Goal: Task Accomplishment & Management: Complete application form

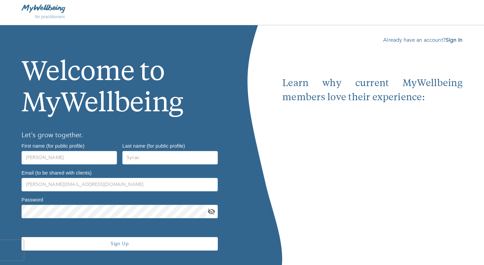
scroll to position [15, 0]
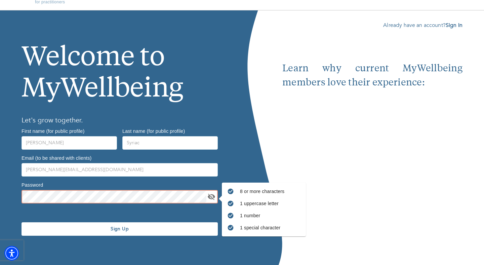
click at [211, 199] on icon "toggle password visibility" at bounding box center [211, 196] width 7 height 6
click at [211, 199] on icon "toggle password visibility" at bounding box center [211, 196] width 7 height 5
click at [160, 233] on button "Sign Up" at bounding box center [119, 228] width 196 height 13
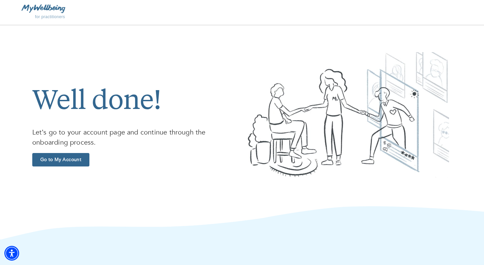
click at [68, 160] on span "Go to My Account" at bounding box center [61, 159] width 52 height 6
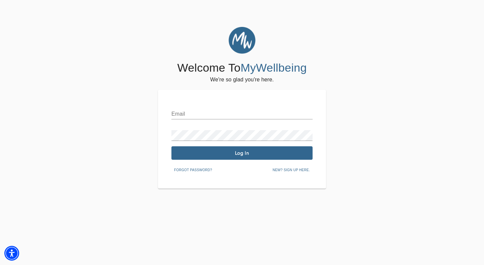
type input "[PERSON_NAME][EMAIL_ADDRESS][DOMAIN_NAME]"
click at [219, 154] on span "Log In" at bounding box center [242, 153] width 136 height 6
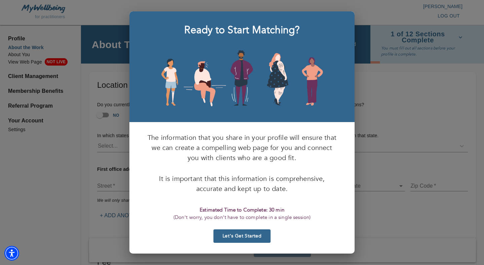
click at [239, 232] on button "Let’s Get Started" at bounding box center [241, 235] width 57 height 13
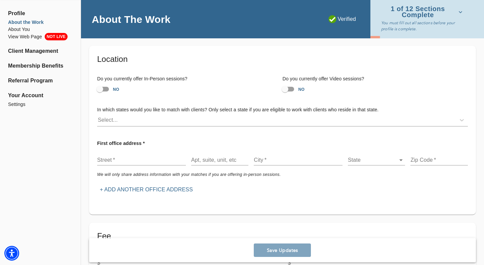
scroll to position [30, 0]
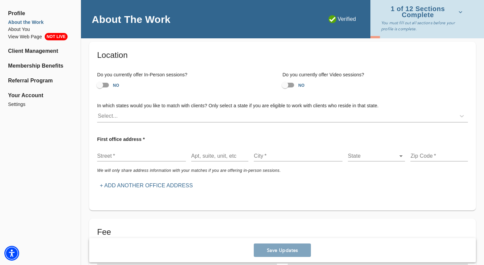
click at [291, 84] on input "NO" at bounding box center [285, 85] width 38 height 13
checkbox input "true"
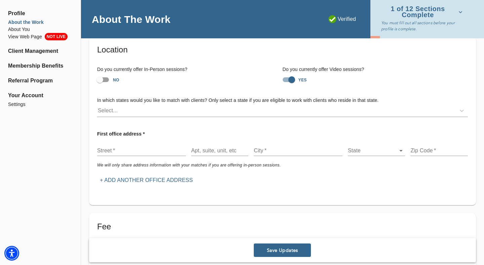
scroll to position [39, 0]
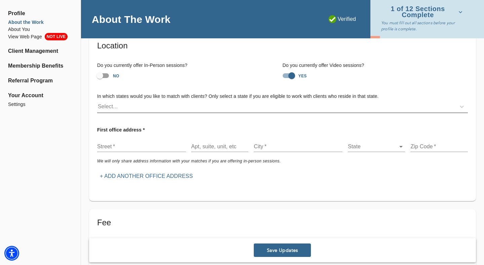
click at [239, 106] on div "Select..." at bounding box center [276, 106] width 358 height 11
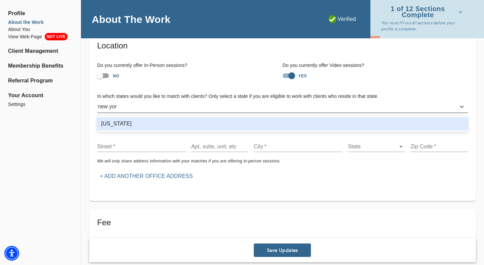
type input "[US_STATE]"
click at [216, 123] on div "[US_STATE]" at bounding box center [282, 123] width 370 height 13
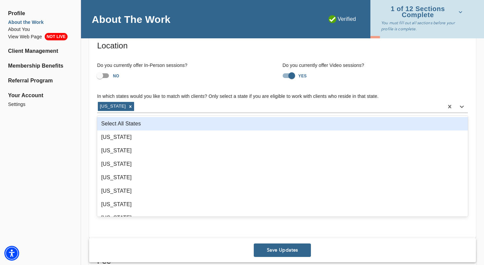
click at [239, 93] on h6 "In which states would you like to match with clients? Only select a state if yo…" at bounding box center [282, 96] width 370 height 7
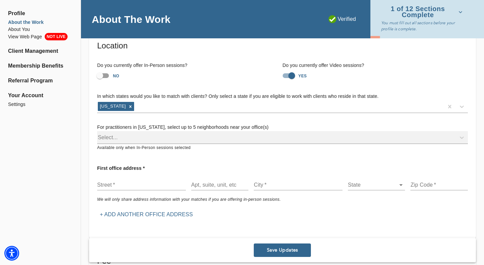
click at [215, 141] on div "Select..." at bounding box center [282, 137] width 370 height 13
click at [212, 135] on div "Select..." at bounding box center [282, 137] width 370 height 13
click at [210, 138] on div "Select..." at bounding box center [282, 137] width 370 height 13
click at [203, 139] on div "Select..." at bounding box center [282, 137] width 370 height 13
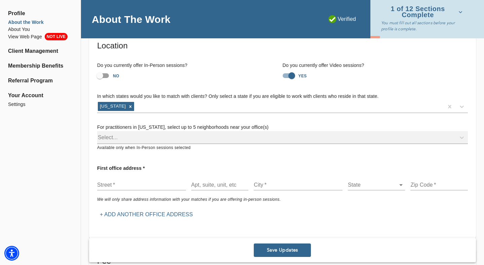
click at [226, 136] on div "Select..." at bounding box center [282, 137] width 370 height 13
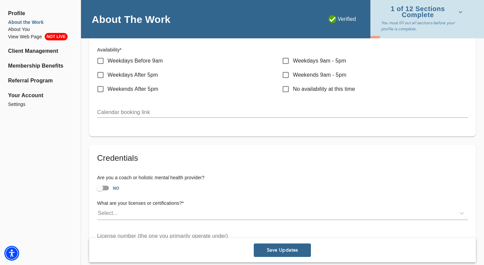
scroll to position [348, 0]
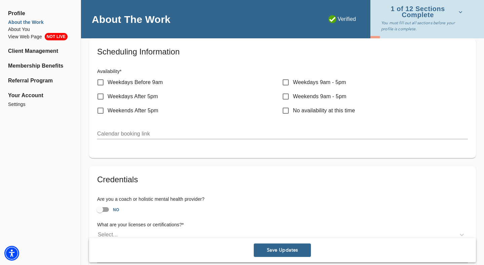
click at [101, 106] on input "Weekends After 5pm" at bounding box center [100, 110] width 14 height 14
checkbox input "false"
click at [103, 93] on input "Weekdays After 5pm" at bounding box center [100, 96] width 14 height 14
checkbox input "true"
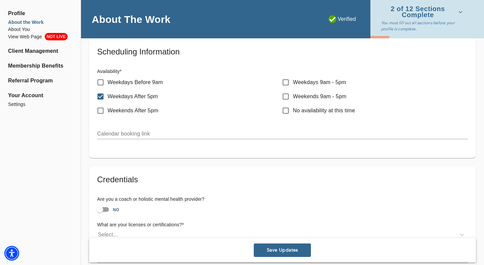
click at [289, 92] on input "Weekends 9am - 5pm" at bounding box center [285, 96] width 14 height 14
click at [286, 95] on input "Weekends 9am - 5pm" at bounding box center [285, 96] width 14 height 14
checkbox input "false"
click at [289, 83] on input "Weekdays 9am - 5pm" at bounding box center [285, 82] width 14 height 14
checkbox input "true"
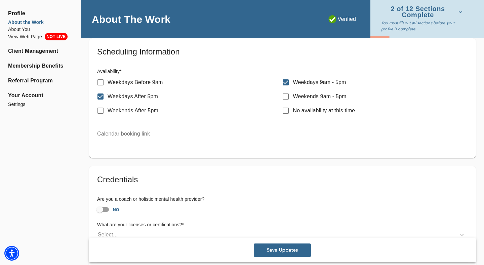
click at [291, 95] on input "Weekends 9am - 5pm" at bounding box center [285, 96] width 14 height 14
checkbox input "true"
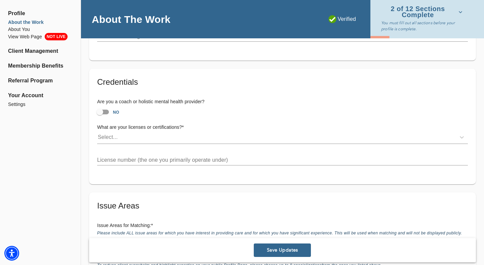
scroll to position [453, 0]
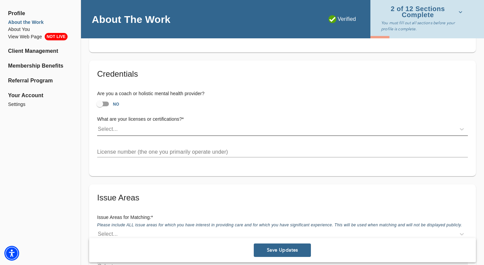
click at [197, 132] on div "Select..." at bounding box center [276, 129] width 358 height 11
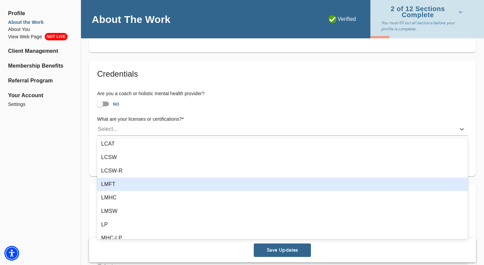
scroll to position [57, 0]
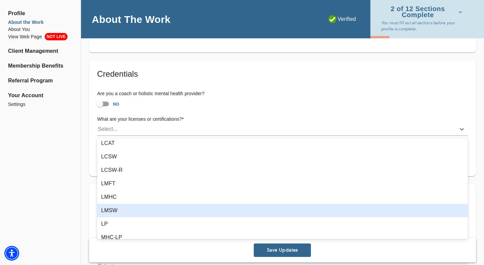
click at [165, 215] on div "LMSW" at bounding box center [282, 210] width 370 height 13
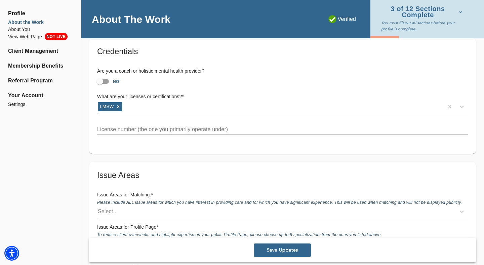
scroll to position [484, 0]
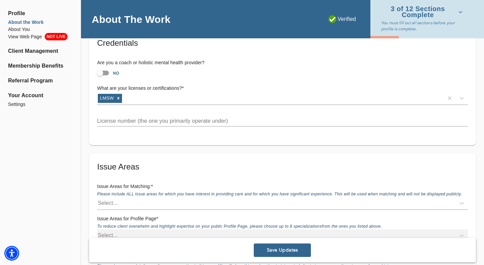
click at [206, 123] on input "text" at bounding box center [282, 121] width 370 height 11
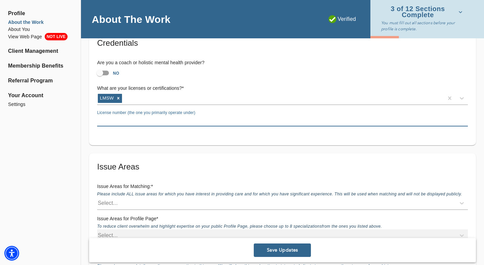
paste input "11630901"
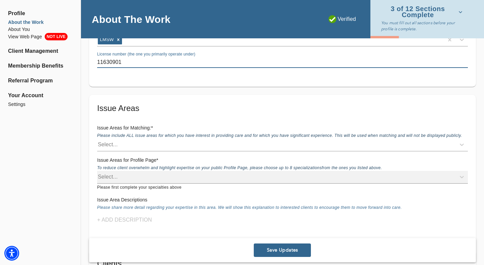
scroll to position [544, 0]
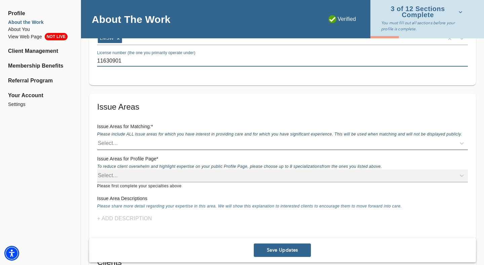
type input "11630901"
click at [185, 147] on div "Select..." at bounding box center [276, 143] width 358 height 11
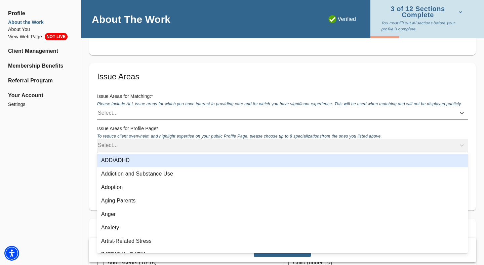
scroll to position [581, 0]
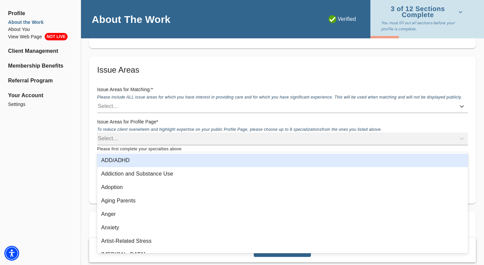
click at [209, 91] on h6 "Issue Areas for Matching: *" at bounding box center [282, 89] width 370 height 7
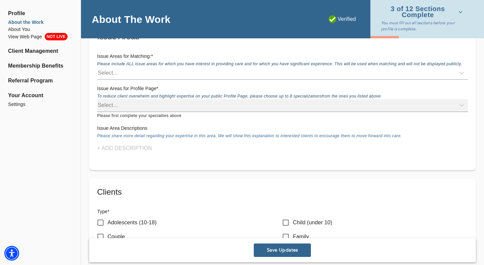
scroll to position [619, 0]
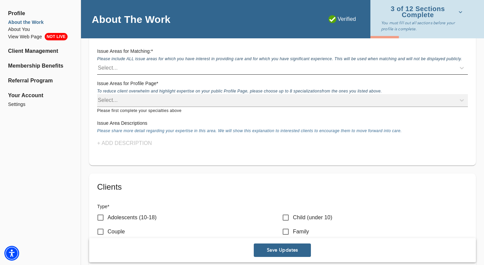
click at [205, 64] on div "Select..." at bounding box center [276, 67] width 358 height 11
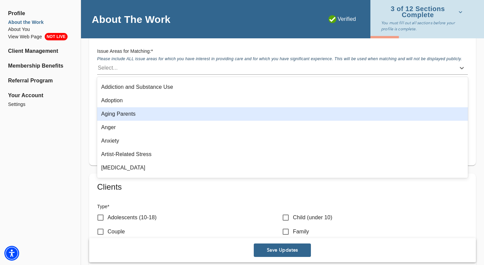
scroll to position [13, 0]
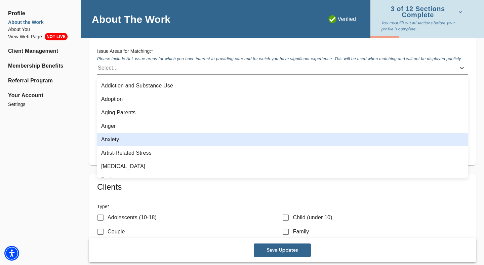
click at [169, 140] on div "Anxiety" at bounding box center [282, 139] width 370 height 13
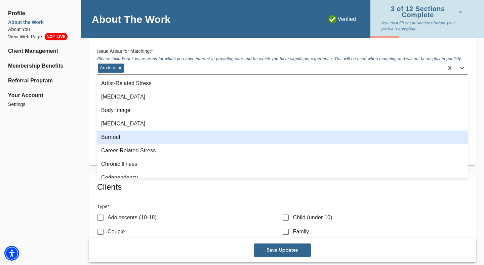
scroll to position [69, 0]
click at [164, 140] on div "Burnout" at bounding box center [282, 136] width 370 height 13
click at [164, 137] on div "Career-Related Stress" at bounding box center [282, 136] width 370 height 13
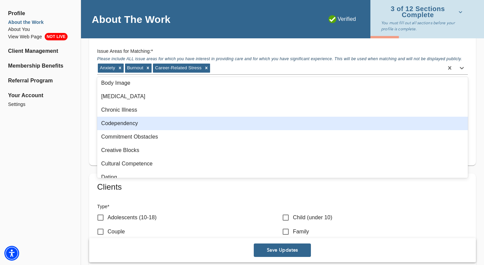
scroll to position [100, 0]
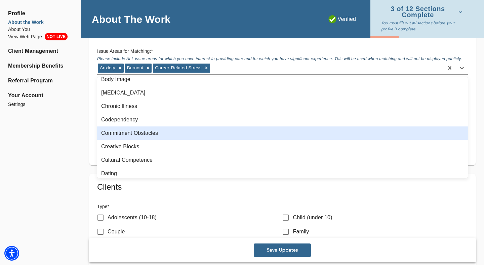
click at [163, 135] on div "Commitment Obstacles" at bounding box center [282, 132] width 370 height 13
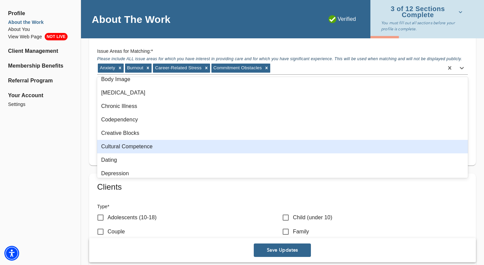
click at [161, 142] on div "Cultural Competence" at bounding box center [282, 146] width 370 height 13
click at [157, 144] on div "Dating" at bounding box center [282, 146] width 370 height 13
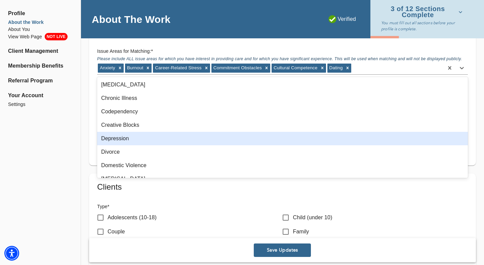
scroll to position [108, 0]
click at [157, 144] on div "Depression" at bounding box center [282, 137] width 370 height 13
click at [157, 140] on div "Divorce" at bounding box center [282, 137] width 370 height 13
click at [158, 137] on div "Domestic Violence" at bounding box center [282, 137] width 370 height 13
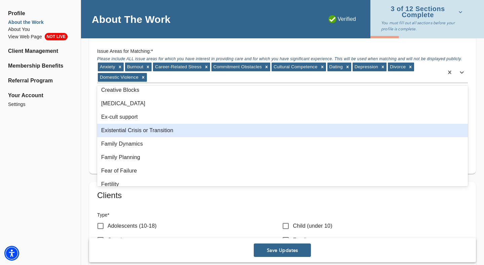
scroll to position [152, 0]
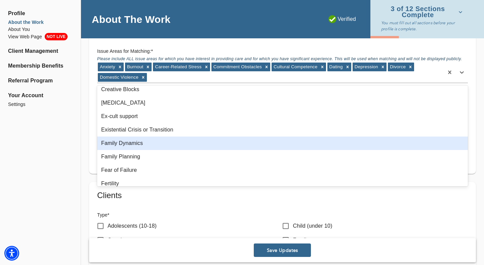
click at [160, 144] on div "Family Dynamics" at bounding box center [282, 142] width 370 height 13
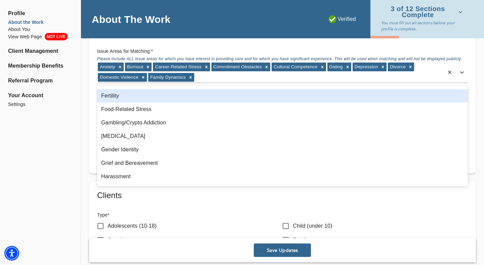
scroll to position [228, 0]
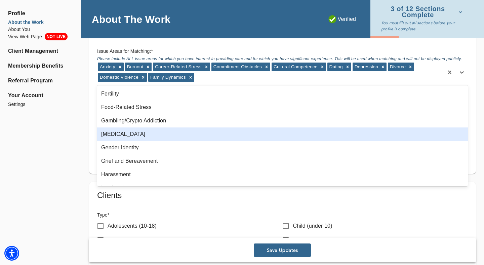
click at [157, 136] on div "[MEDICAL_DATA]" at bounding box center [282, 133] width 370 height 13
click at [157, 136] on div "Gender Identity" at bounding box center [282, 133] width 370 height 13
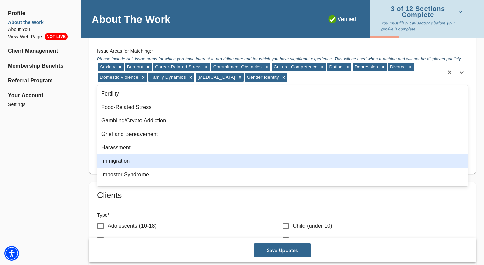
click at [153, 161] on div "Immigration" at bounding box center [282, 160] width 370 height 13
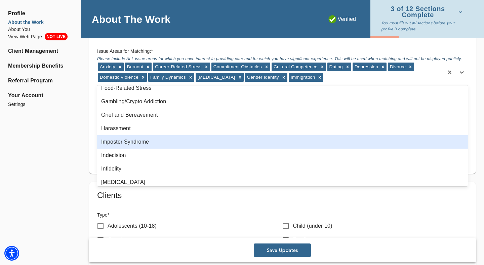
scroll to position [248, 0]
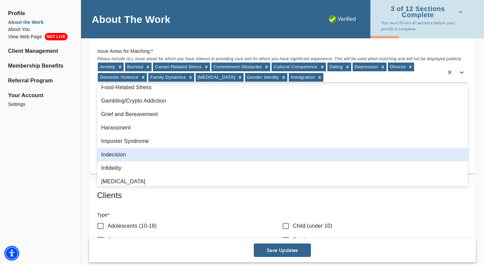
click at [147, 157] on div "Indecision" at bounding box center [282, 154] width 370 height 13
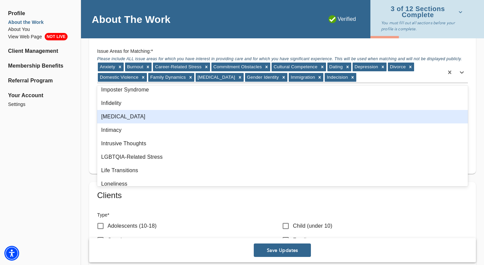
scroll to position [300, 0]
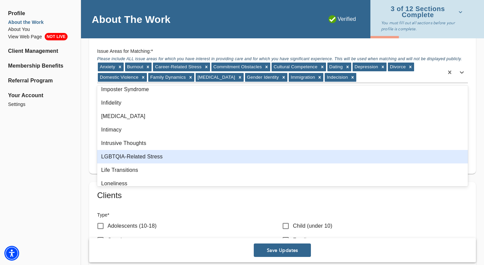
click at [144, 160] on div "LGBTQIA-Related Stress" at bounding box center [282, 156] width 370 height 13
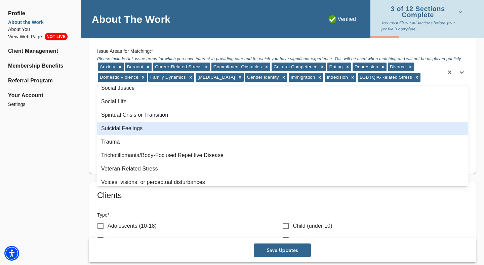
scroll to position [856, 0]
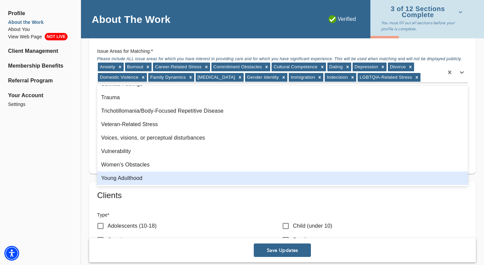
click at [136, 175] on div "Young Adulthood" at bounding box center [282, 177] width 370 height 13
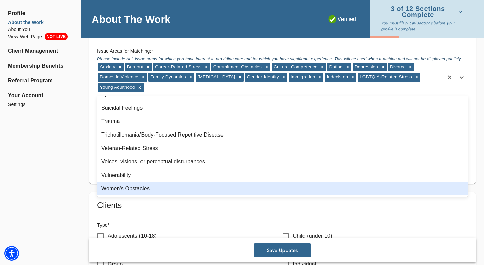
scroll to position [842, 0]
click at [133, 185] on div "Women's Obstacles" at bounding box center [282, 188] width 370 height 13
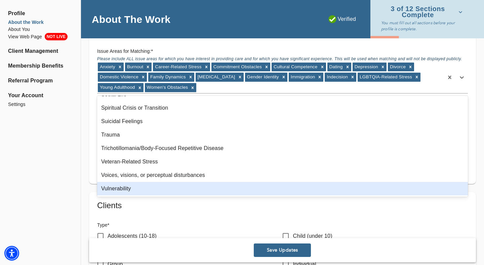
click at [133, 185] on div "Vulnerability" at bounding box center [282, 188] width 370 height 13
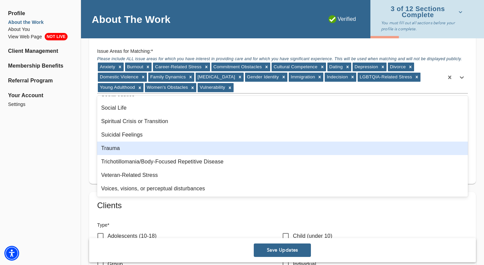
click at [144, 151] on div "Trauma" at bounding box center [282, 147] width 370 height 13
click at [145, 148] on div "Suicidal Feelings" at bounding box center [282, 147] width 370 height 13
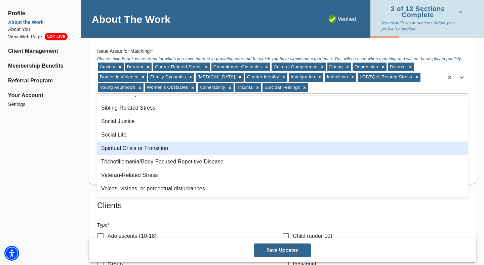
scroll to position [789, 0]
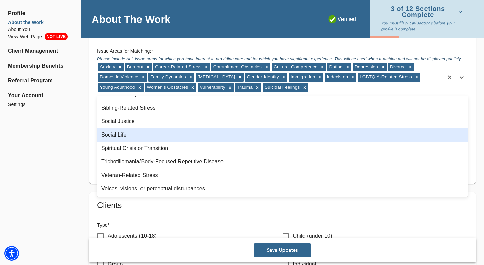
click at [147, 137] on div "Social Life" at bounding box center [282, 134] width 370 height 13
click at [147, 137] on div "Social Justice" at bounding box center [282, 134] width 370 height 13
click at [147, 137] on div "Sibling-Related Stress" at bounding box center [282, 134] width 370 height 13
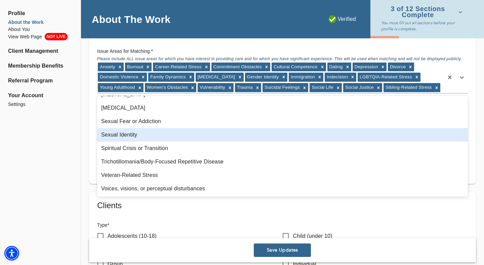
click at [147, 137] on div "Sexual Identity" at bounding box center [282, 134] width 370 height 13
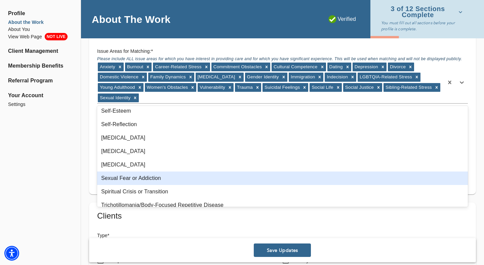
scroll to position [701, 0]
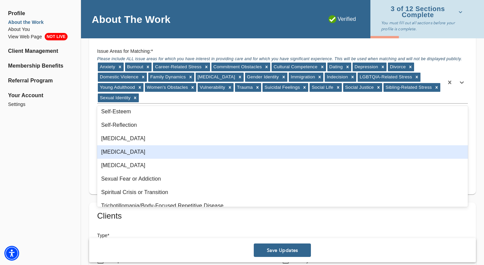
click at [147, 153] on div "[MEDICAL_DATA]" at bounding box center [282, 151] width 370 height 13
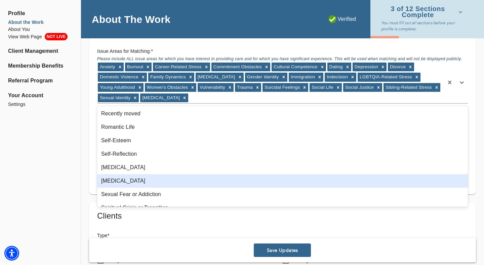
scroll to position [670, 0]
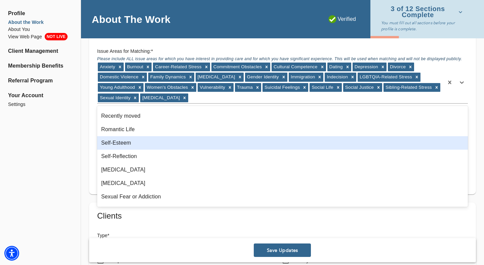
click at [146, 142] on div "Self-Esteem" at bounding box center [282, 142] width 370 height 13
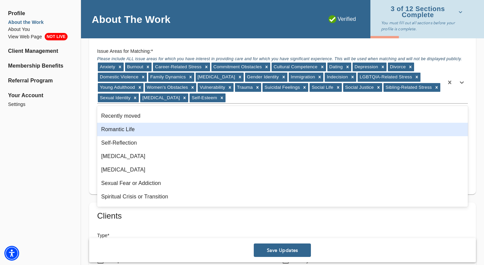
click at [151, 130] on div "Romantic Life" at bounding box center [282, 129] width 370 height 13
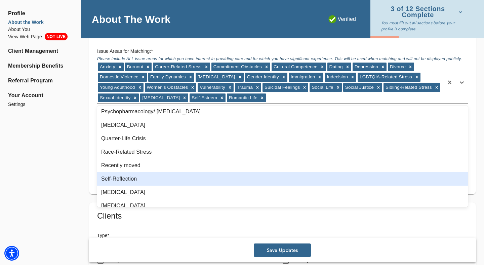
scroll to position [615, 0]
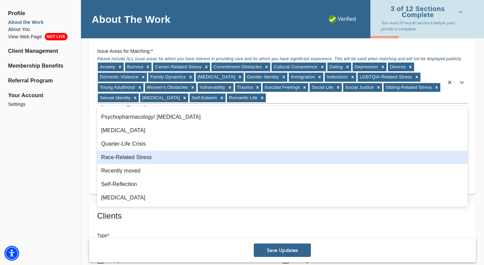
click at [146, 152] on div "Race-Related Stress" at bounding box center [282, 156] width 370 height 13
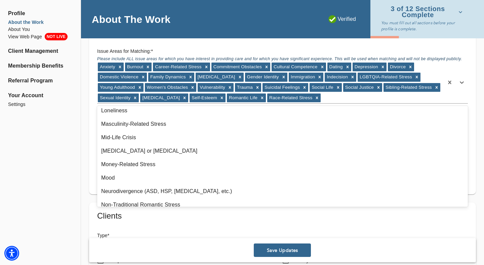
scroll to position [421, 0]
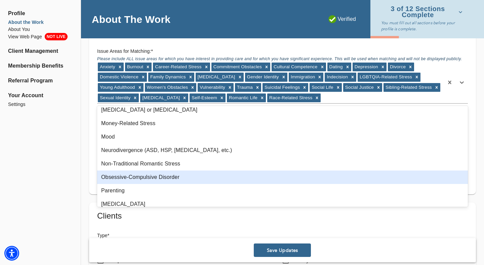
click at [43, 190] on div "Profile About the Work About You View Web Page NOT LIVE Client Management Membe…" at bounding box center [40, 183] width 81 height 1543
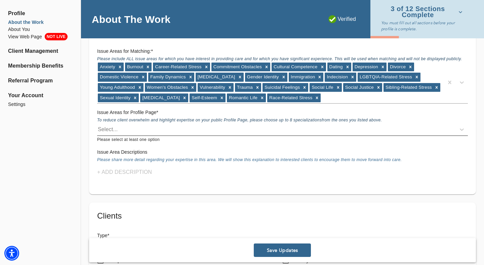
click at [145, 132] on div "Select..." at bounding box center [276, 129] width 358 height 11
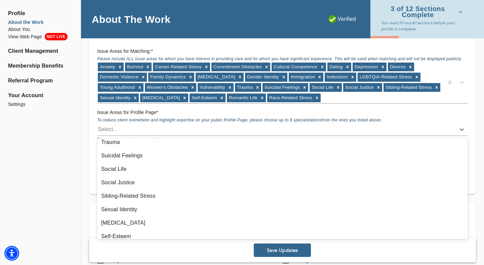
scroll to position [278, 0]
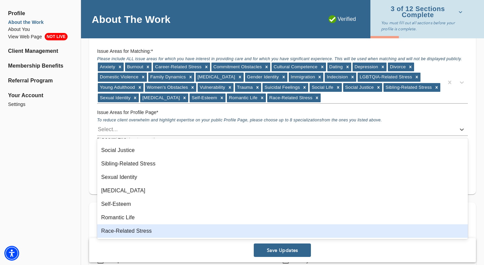
click at [111, 234] on div "Race-Related Stress" at bounding box center [282, 230] width 370 height 13
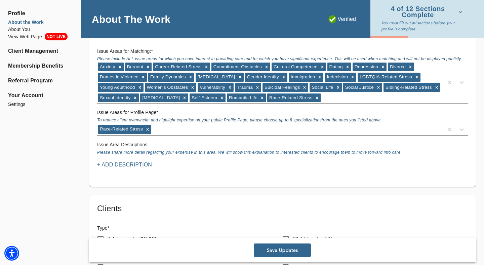
click at [165, 129] on div "Race-Related Stress" at bounding box center [270, 129] width 346 height 11
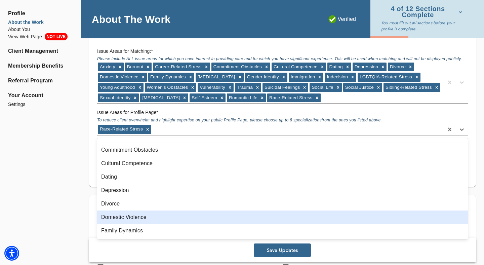
scroll to position [50, 0]
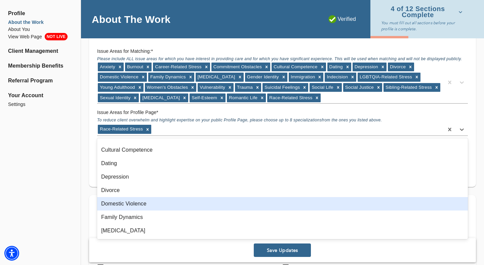
click at [128, 200] on div "Domestic Violence" at bounding box center [282, 203] width 370 height 13
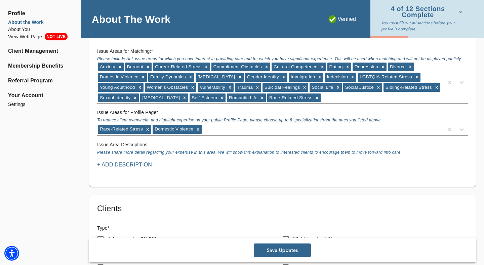
click at [233, 129] on div "Race-Related Stress Domestic Violence" at bounding box center [270, 129] width 346 height 11
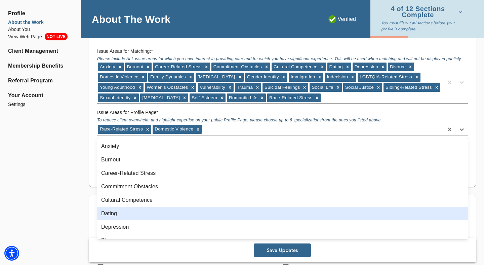
click at [145, 209] on div "Dating" at bounding box center [282, 213] width 370 height 13
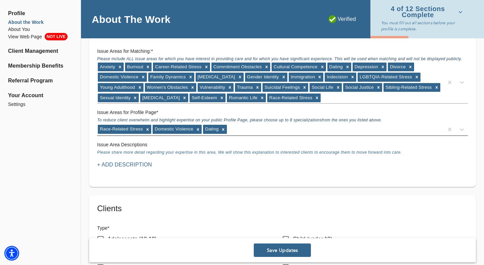
click at [255, 134] on div "Race-Related Stress Domestic Violence Dating" at bounding box center [282, 129] width 370 height 13
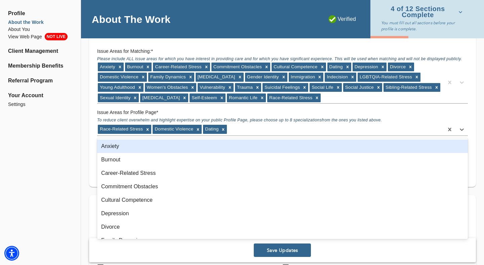
click at [227, 148] on div "Anxiety" at bounding box center [282, 145] width 370 height 13
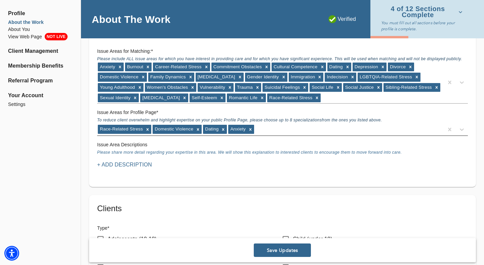
click at [275, 129] on div "Race-Related Stress Domestic Violence Dating Anxiety" at bounding box center [270, 129] width 346 height 11
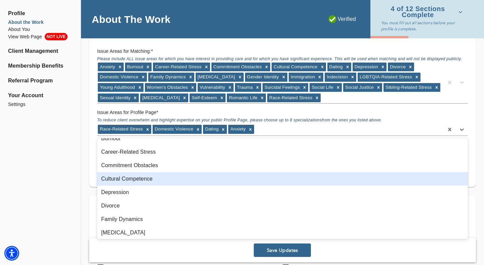
scroll to position [13, 0]
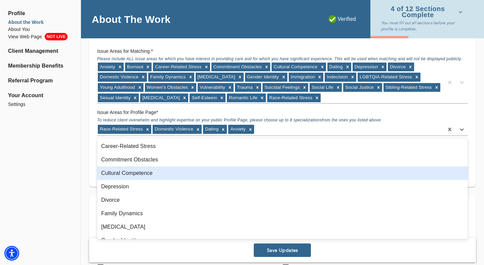
click at [187, 177] on div "Cultural Competence" at bounding box center [282, 172] width 370 height 13
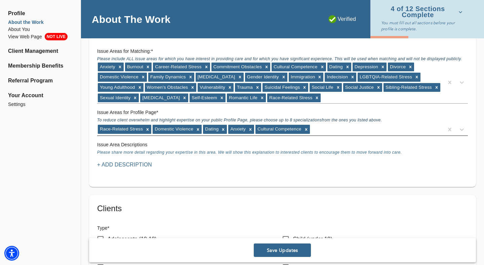
click at [347, 129] on div "Race-Related Stress Domestic Violence Dating Anxiety Cultural Competence" at bounding box center [270, 129] width 346 height 11
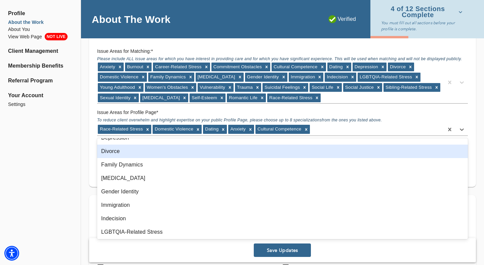
scroll to position [49, 0]
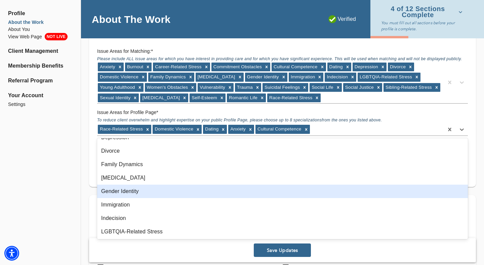
click at [227, 189] on div "Gender Identity" at bounding box center [282, 190] width 370 height 13
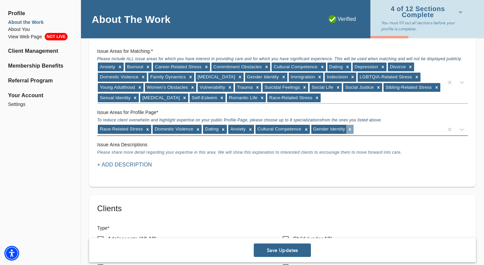
click at [349, 129] on icon at bounding box center [349, 129] width 2 height 2
click at [345, 127] on div "Race-Related Stress Domestic Violence Dating Anxiety Cultural Competence" at bounding box center [270, 129] width 346 height 11
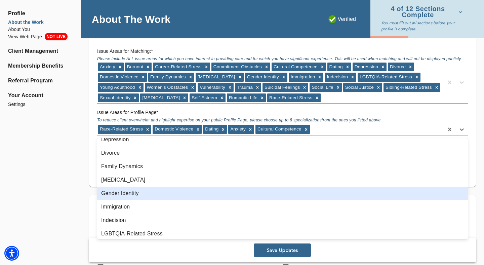
scroll to position [74, 0]
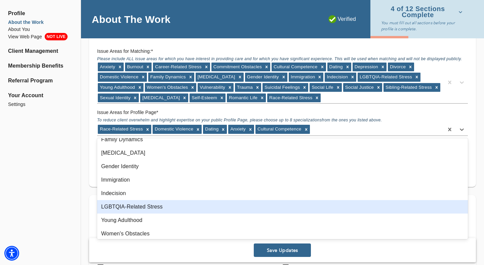
click at [208, 202] on div "LGBTQIA-Related Stress" at bounding box center [282, 206] width 370 height 13
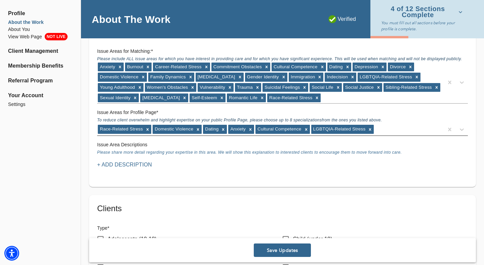
click at [394, 132] on div "Race-Related Stress Domestic Violence Dating Anxiety Cultural Competence LGBTQI…" at bounding box center [270, 129] width 346 height 11
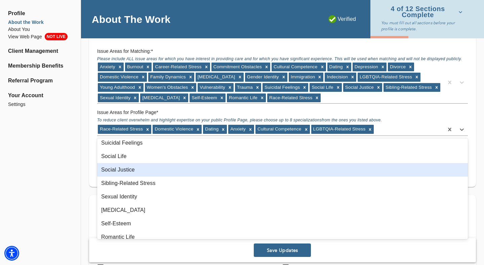
scroll to position [192, 0]
click at [206, 171] on div "Social Justice" at bounding box center [282, 168] width 370 height 13
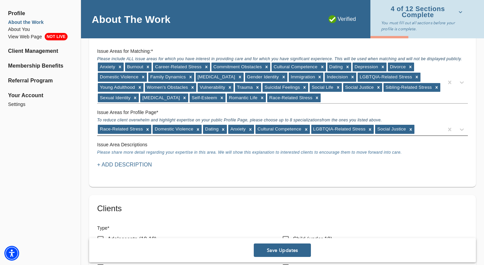
click at [430, 126] on div "Race-Related Stress Domestic Violence Dating Anxiety Cultural Competence LGBTQI…" at bounding box center [270, 129] width 346 height 11
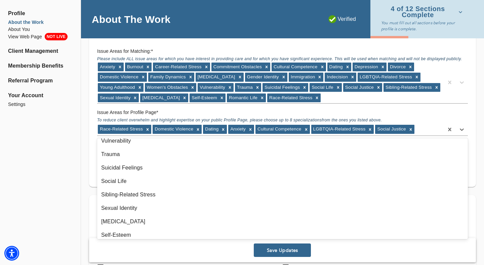
scroll to position [184, 0]
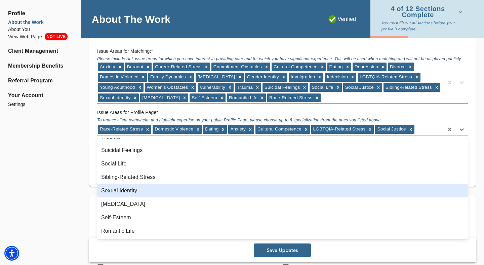
click at [209, 189] on div "Sexual Identity" at bounding box center [282, 190] width 370 height 13
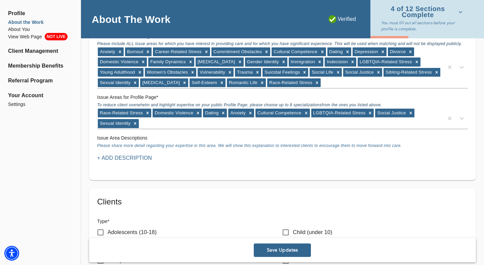
scroll to position [634, 0]
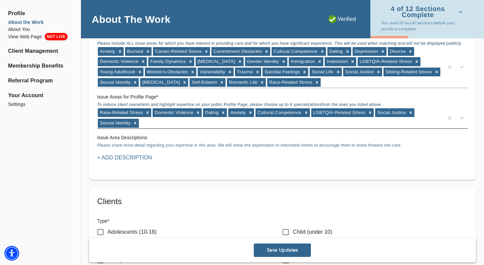
click at [232, 126] on div "Race-Related Stress Domestic Violence Dating Anxiety Cultural Competence LGBTQI…" at bounding box center [270, 117] width 346 height 21
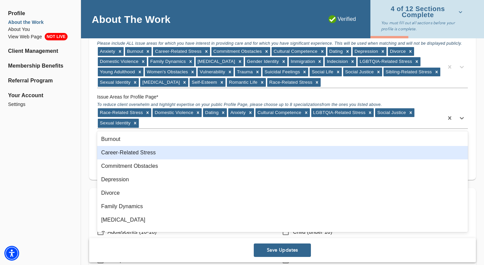
click at [0, 148] on div "Profile About the Work About You View Web Page NOT LIVE Client Management Membe…" at bounding box center [40, 168] width 81 height 1545
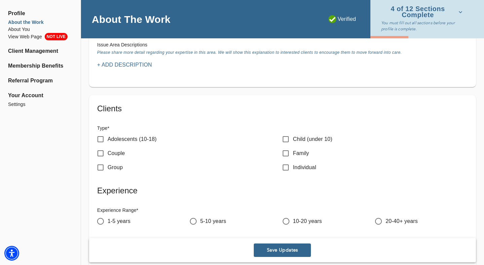
scroll to position [731, 0]
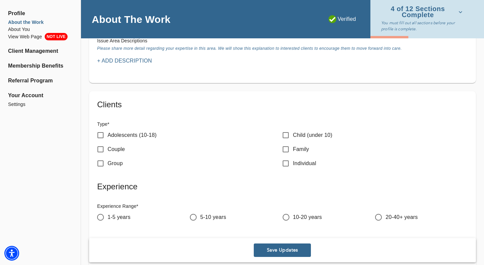
click at [100, 136] on input "Adolescents (10-18)" at bounding box center [100, 135] width 14 height 14
checkbox input "true"
click at [99, 149] on input "Couple" at bounding box center [100, 149] width 14 height 14
checkbox input "true"
click at [285, 150] on input "Family" at bounding box center [285, 149] width 14 height 14
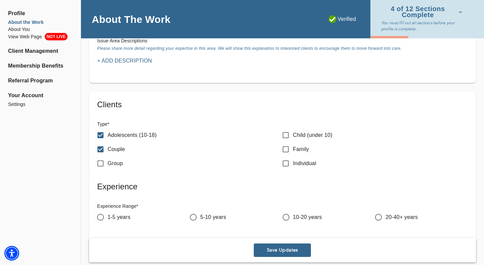
checkbox input "true"
click at [284, 163] on input "Individual" at bounding box center [285, 163] width 14 height 14
checkbox input "true"
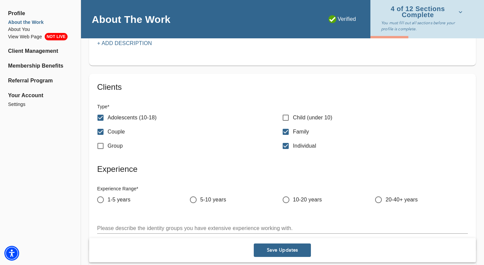
click at [104, 146] on input "Group" at bounding box center [100, 146] width 14 height 14
checkbox input "true"
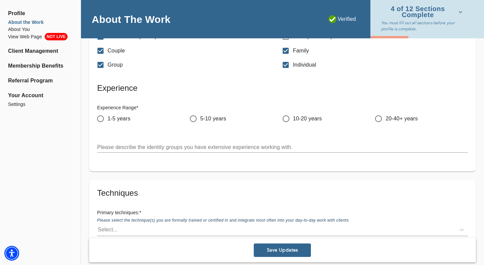
scroll to position [832, 0]
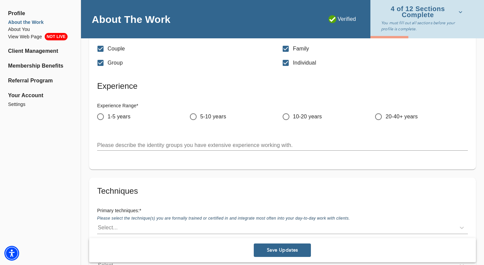
click at [101, 117] on input "1-5 years" at bounding box center [100, 116] width 14 height 14
radio input "true"
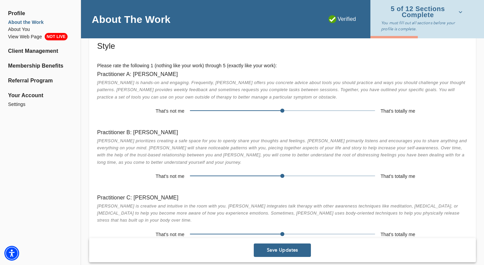
scroll to position [1140, 0]
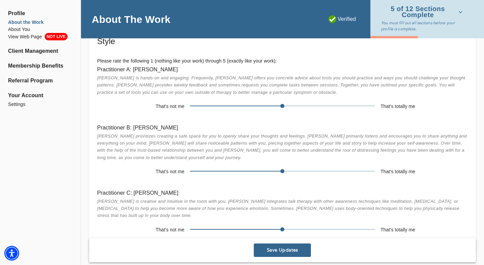
click at [285, 253] on span "Save Updates" at bounding box center [282, 250] width 52 height 6
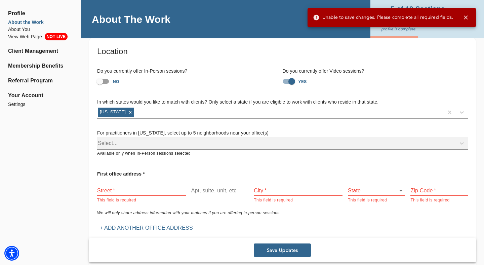
scroll to position [33, 0]
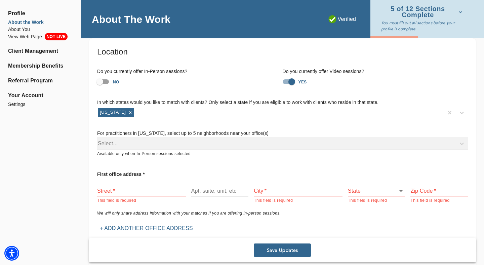
click at [21, 13] on span "Profile" at bounding box center [40, 13] width 64 height 8
click at [460, 18] on button "5 of 12 Sections Complete" at bounding box center [423, 12] width 84 height 16
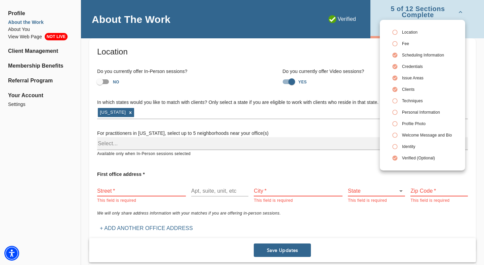
click at [464, 9] on div at bounding box center [242, 132] width 484 height 265
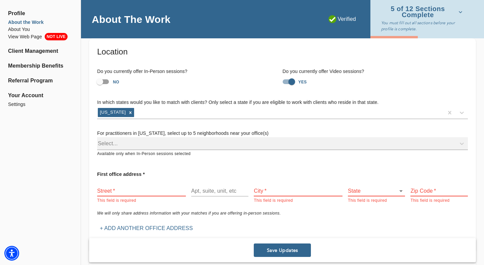
scroll to position [0, 0]
